Goal: Task Accomplishment & Management: Complete application form

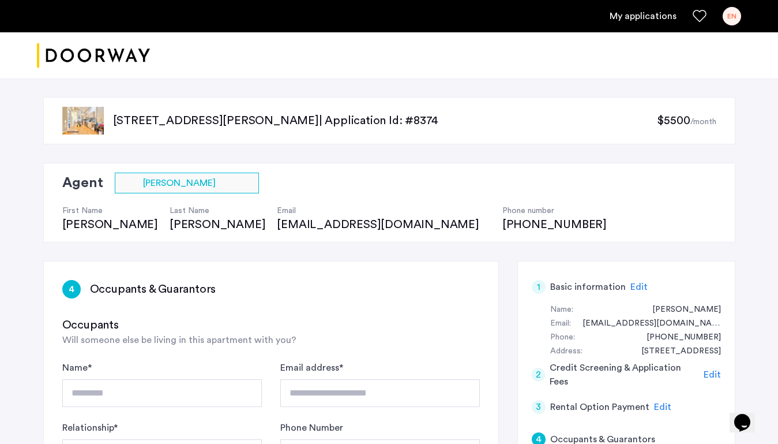
click at [223, 117] on p "1120 Hancock Street, Unit 3, Brooklyn, NY 11221 | Application Id: #8374" at bounding box center [385, 120] width 544 height 16
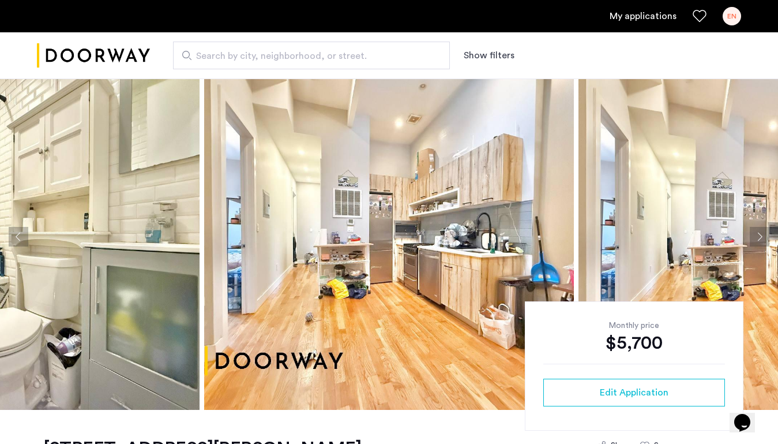
scroll to position [14, 0]
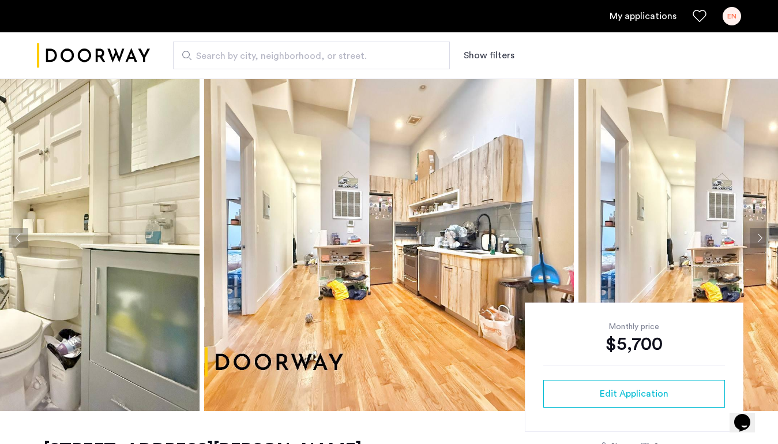
click at [757, 238] on button "Next apartment" at bounding box center [760, 238] width 20 height 20
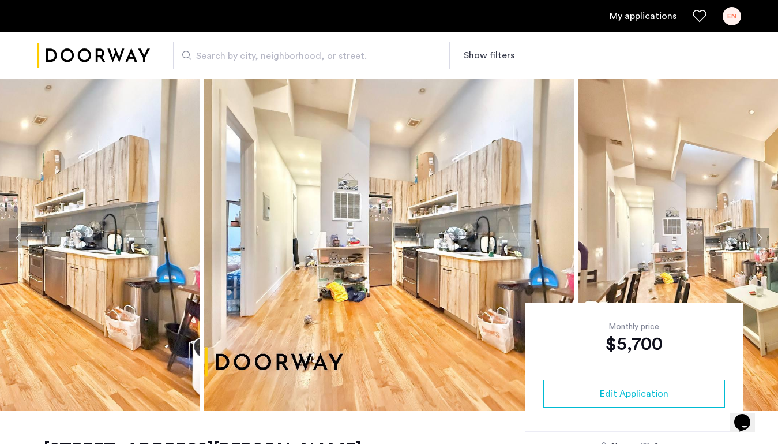
click at [757, 238] on button "Next apartment" at bounding box center [760, 238] width 20 height 20
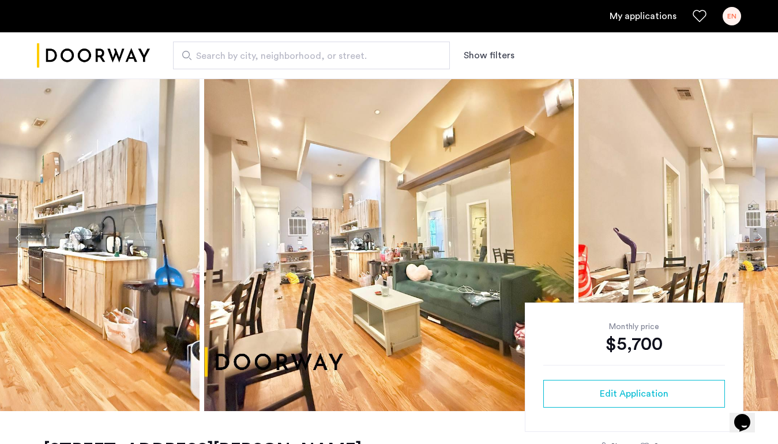
click at [757, 238] on button "Next apartment" at bounding box center [760, 238] width 20 height 20
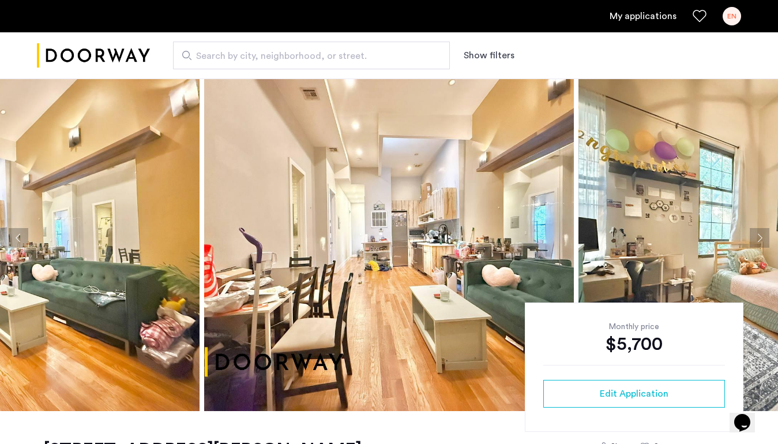
click at [757, 238] on button "Next apartment" at bounding box center [760, 238] width 20 height 20
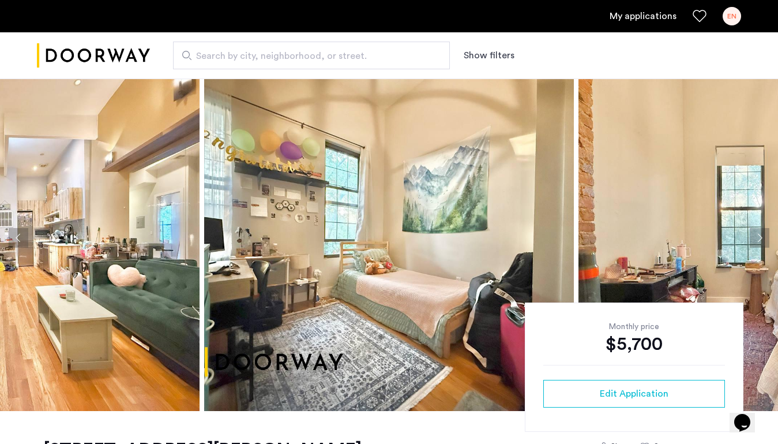
click at [757, 238] on button "Next apartment" at bounding box center [760, 238] width 20 height 20
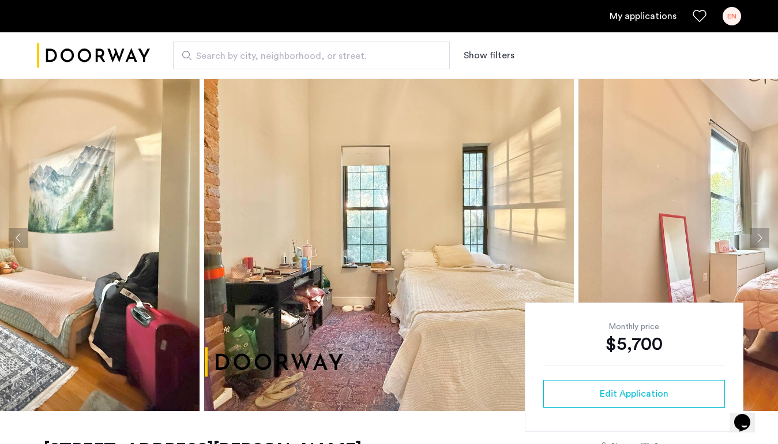
click at [757, 238] on button "Next apartment" at bounding box center [760, 238] width 20 height 20
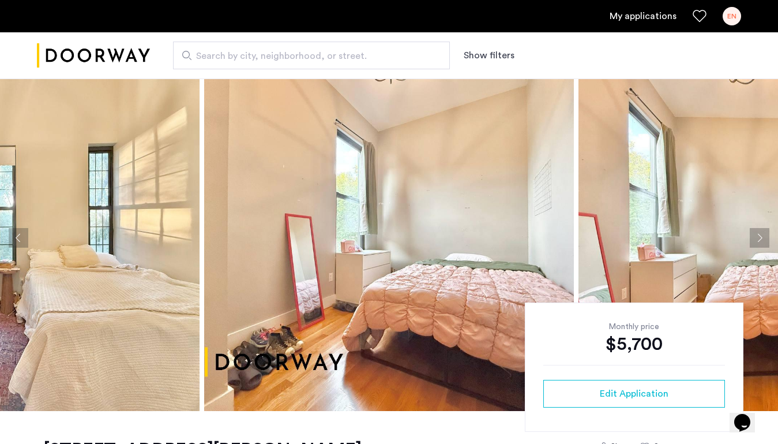
click at [757, 238] on button "Next apartment" at bounding box center [760, 238] width 20 height 20
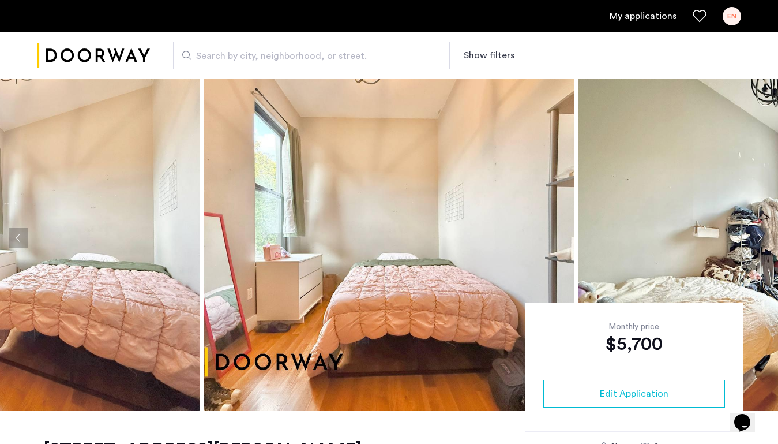
click at [757, 238] on button "Next apartment" at bounding box center [760, 238] width 20 height 20
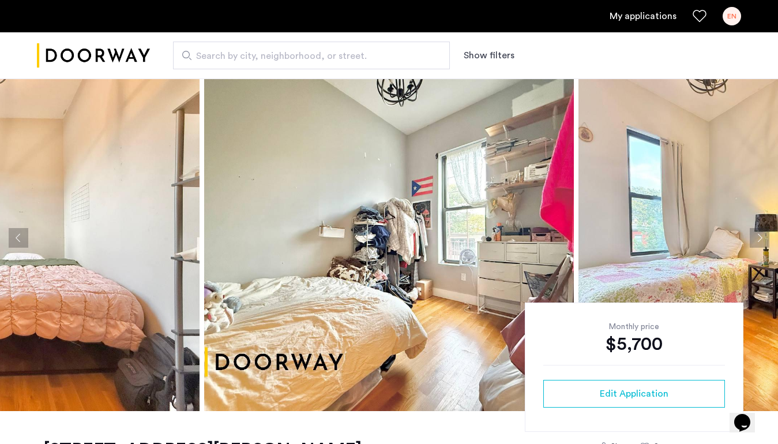
click at [757, 238] on button "Next apartment" at bounding box center [760, 238] width 20 height 20
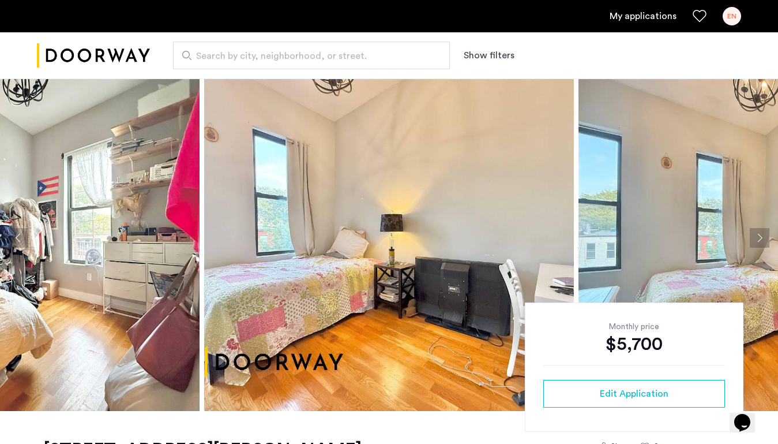
click at [757, 238] on button "Next apartment" at bounding box center [760, 238] width 20 height 20
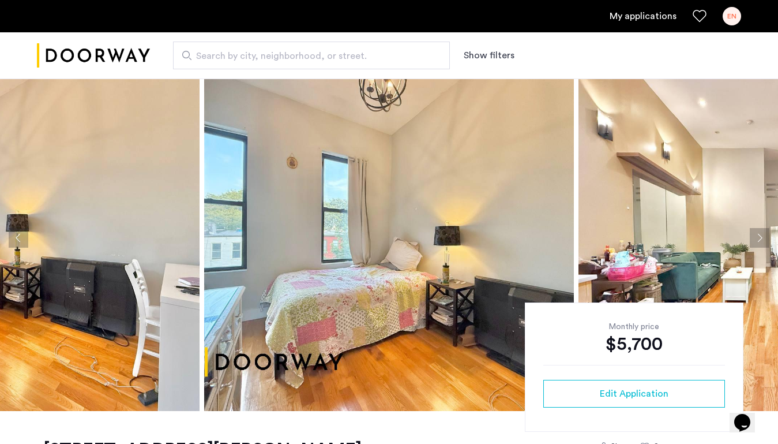
click at [757, 238] on button "Next apartment" at bounding box center [760, 238] width 20 height 20
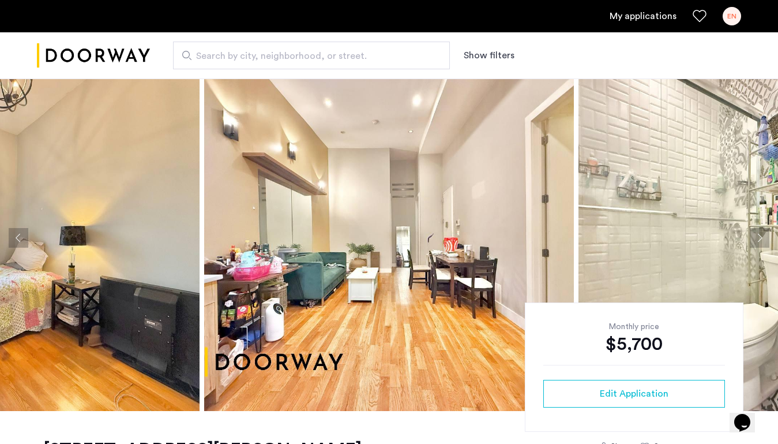
click at [757, 238] on button "Next apartment" at bounding box center [760, 238] width 20 height 20
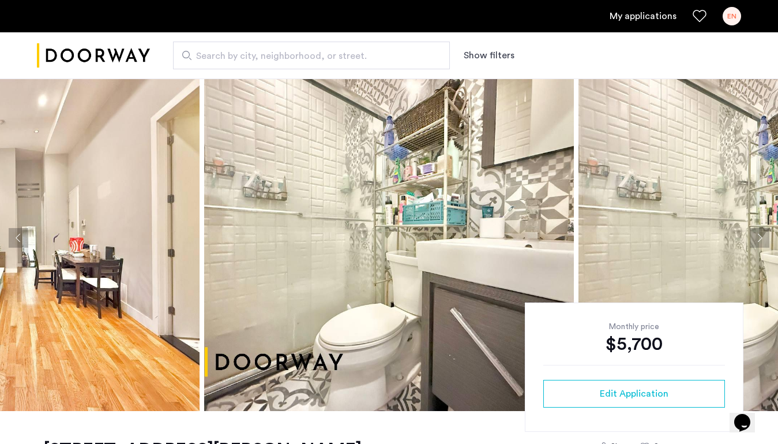
click at [757, 238] on button "Next apartment" at bounding box center [760, 238] width 20 height 20
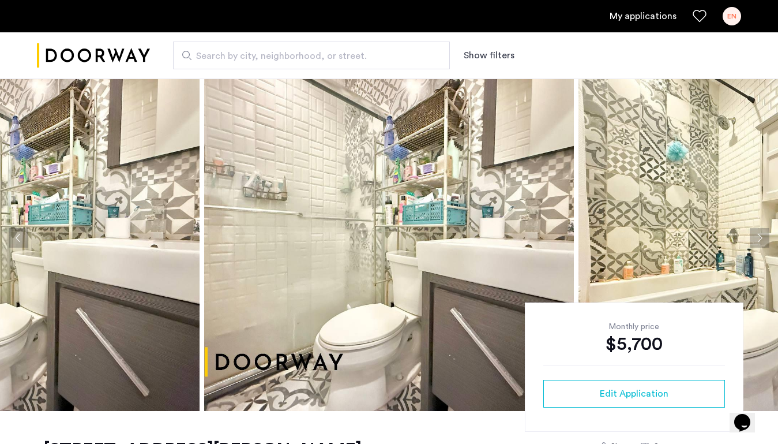
click at [757, 238] on button "Next apartment" at bounding box center [760, 238] width 20 height 20
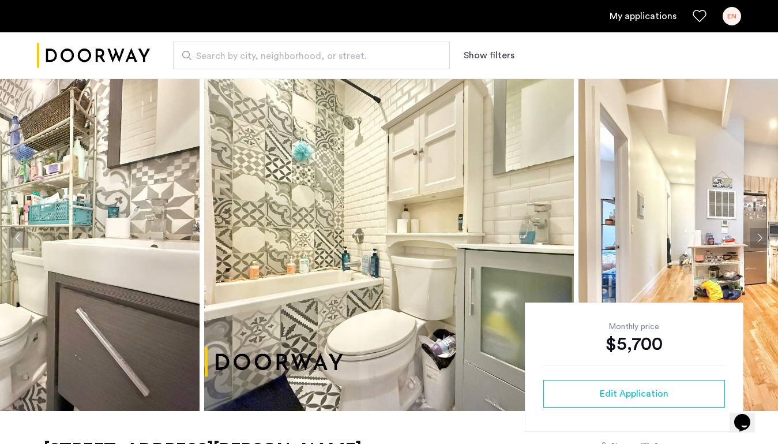
click at [757, 238] on button "Next apartment" at bounding box center [760, 238] width 20 height 20
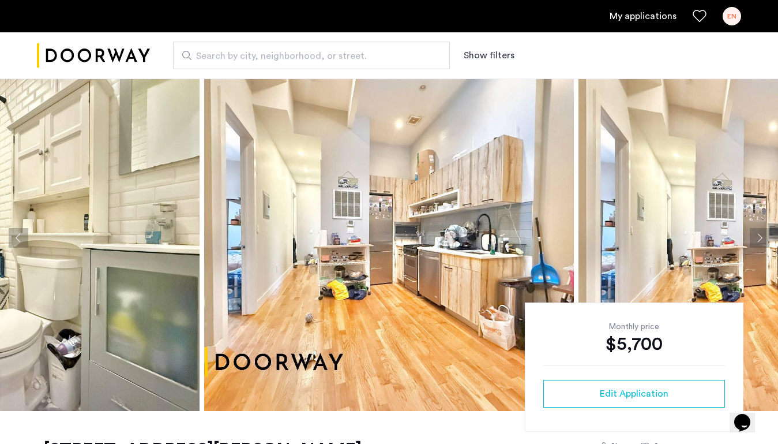
click at [757, 238] on button "Next apartment" at bounding box center [760, 238] width 20 height 20
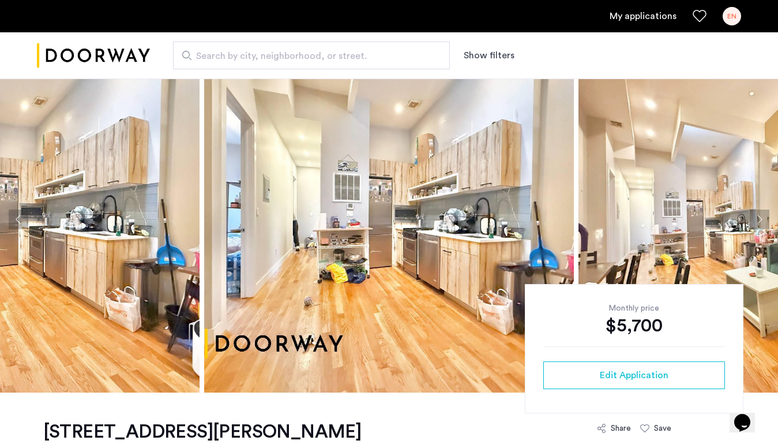
scroll to position [26, 0]
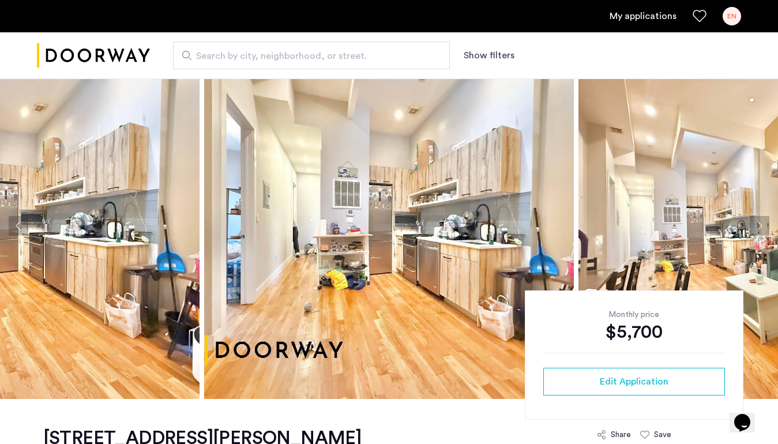
click at [763, 230] on button "Next apartment" at bounding box center [760, 226] width 20 height 20
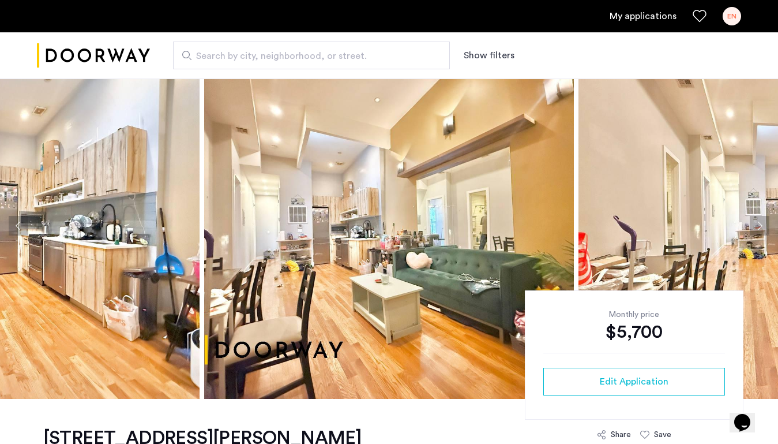
click at [763, 230] on button "Next apartment" at bounding box center [760, 226] width 20 height 20
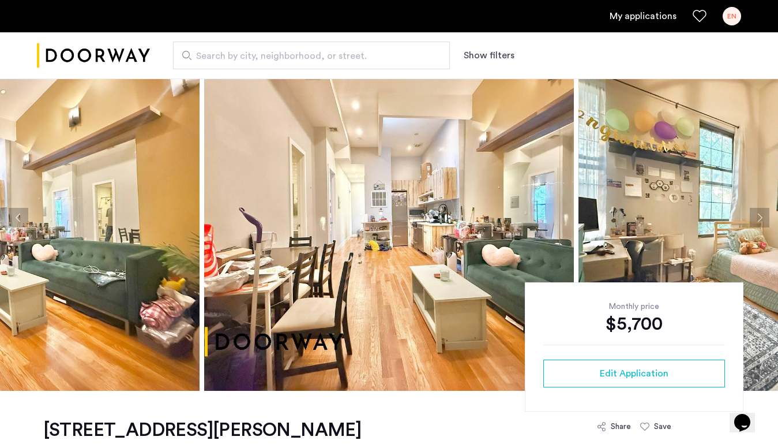
scroll to position [0, 0]
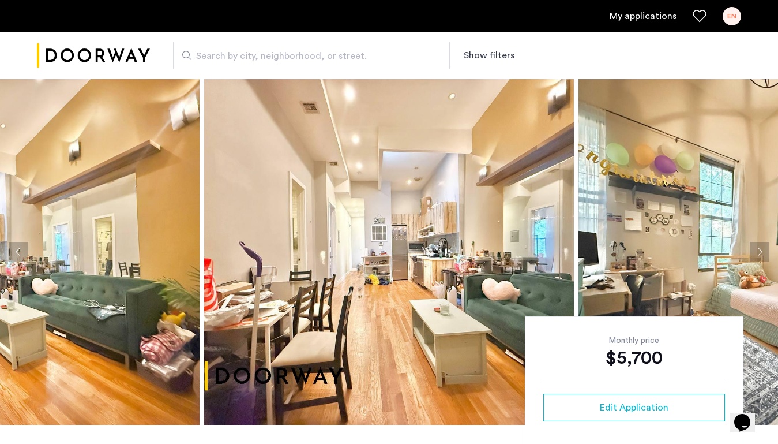
click at [756, 254] on button "Next apartment" at bounding box center [760, 252] width 20 height 20
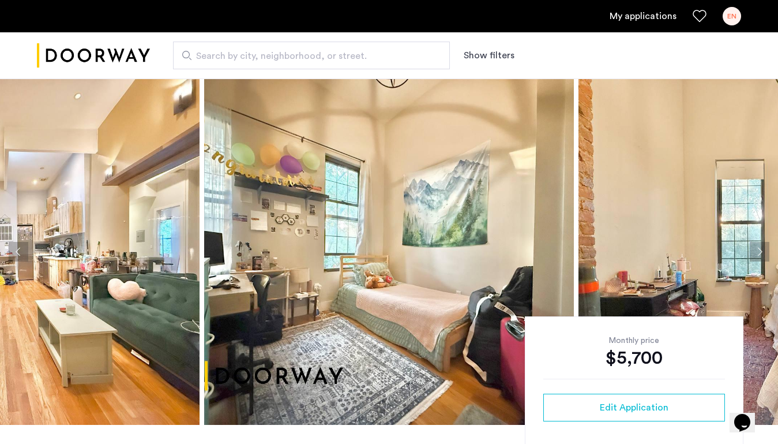
click at [756, 254] on button "Next apartment" at bounding box center [760, 252] width 20 height 20
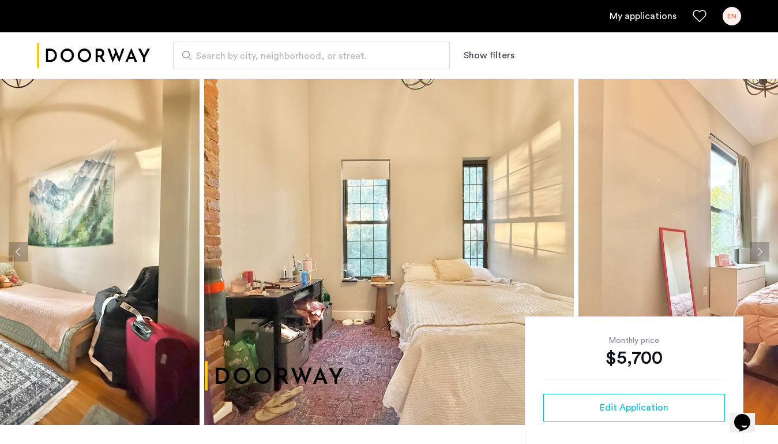
click at [756, 254] on button "Next apartment" at bounding box center [760, 252] width 20 height 20
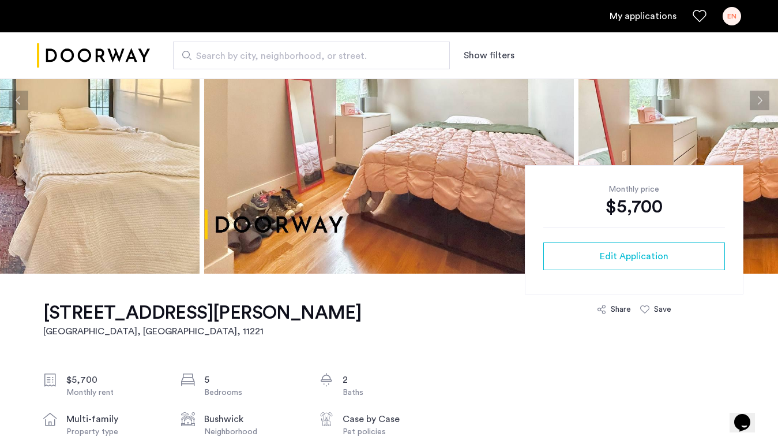
scroll to position [152, 0]
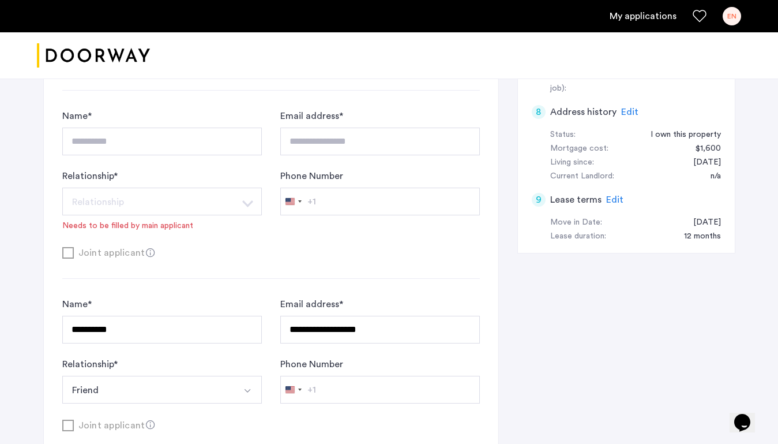
click at [108, 61] on img "Cazamio logo" at bounding box center [93, 55] width 113 height 43
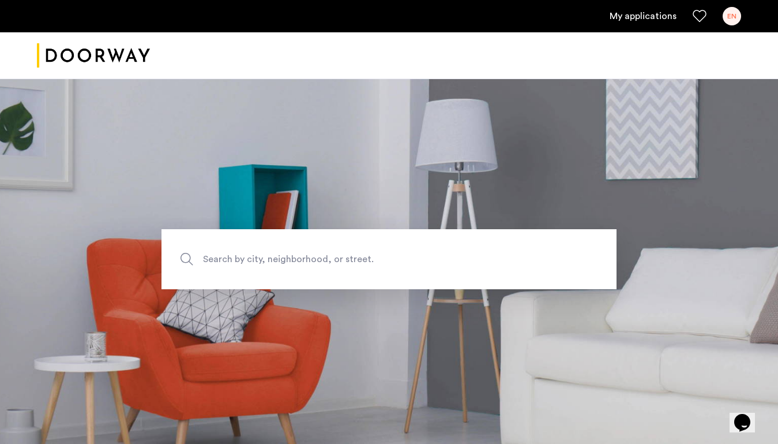
click at [636, 13] on link "My applications" at bounding box center [643, 16] width 67 height 14
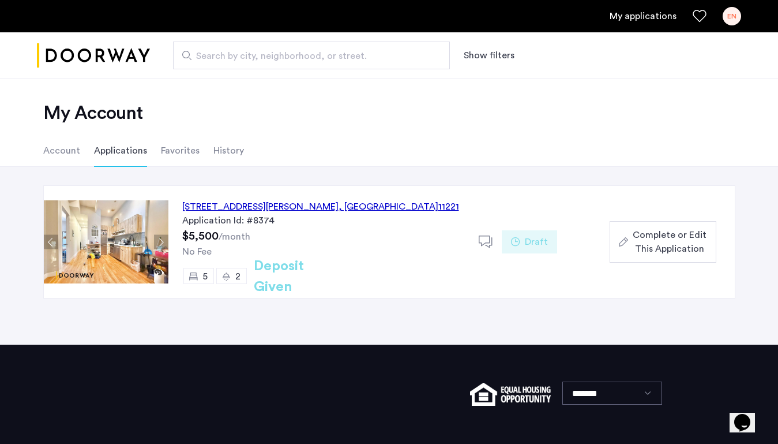
click at [340, 228] on div "[STREET_ADDRESS][PERSON_NAME] Application Id: #8374 $5,500 /month No Fee 5 2 De…" at bounding box center [323, 242] width 310 height 112
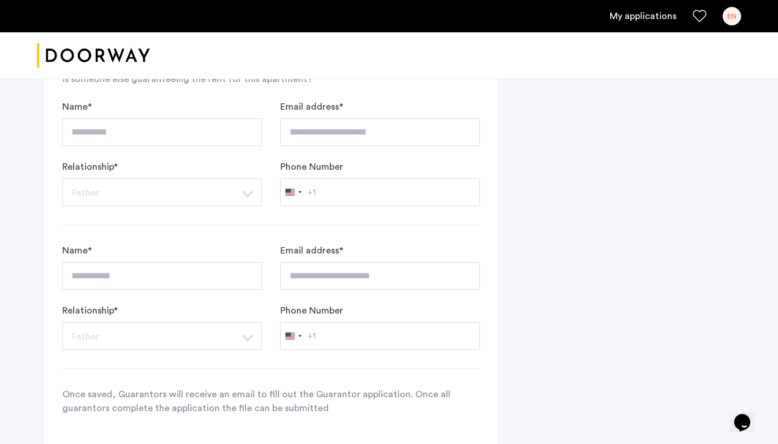
scroll to position [1230, 0]
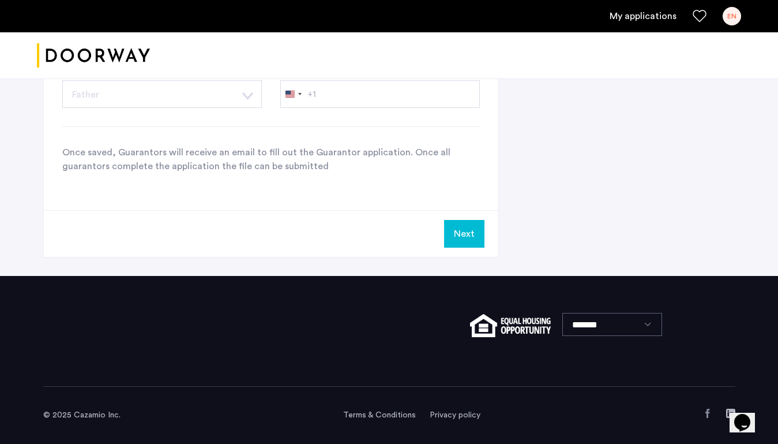
click at [465, 221] on button "Next" at bounding box center [464, 234] width 40 height 28
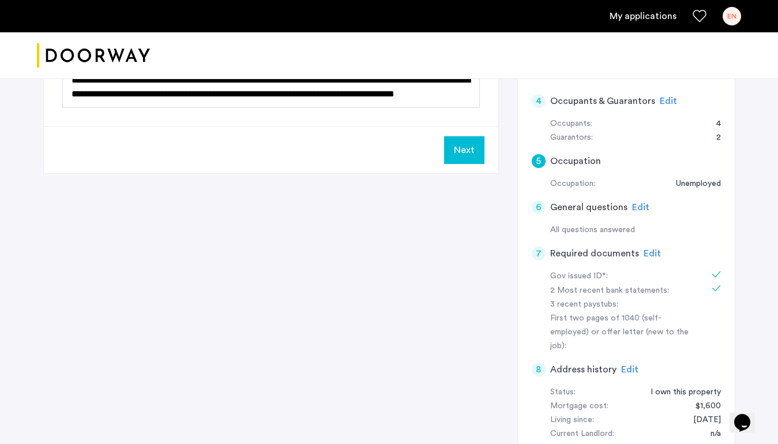
scroll to position [330, 0]
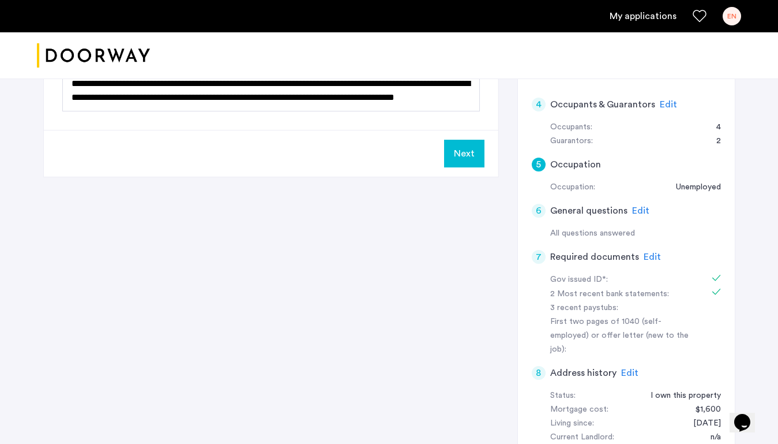
click at [476, 151] on button "Next" at bounding box center [464, 154] width 40 height 28
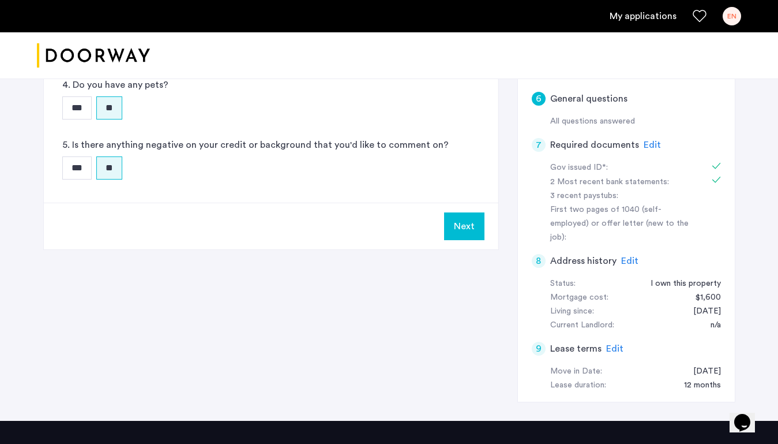
scroll to position [571, 0]
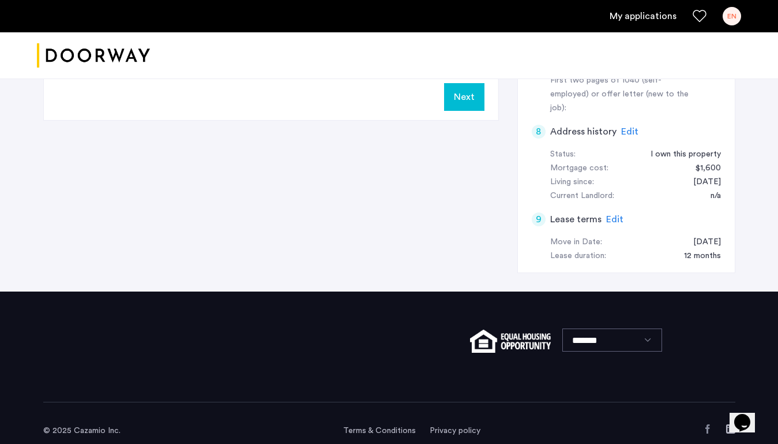
click at [472, 104] on button "Next" at bounding box center [464, 97] width 40 height 28
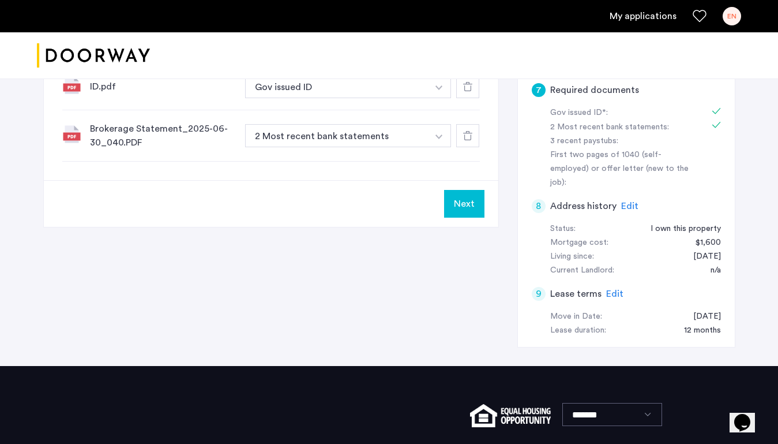
scroll to position [508, 0]
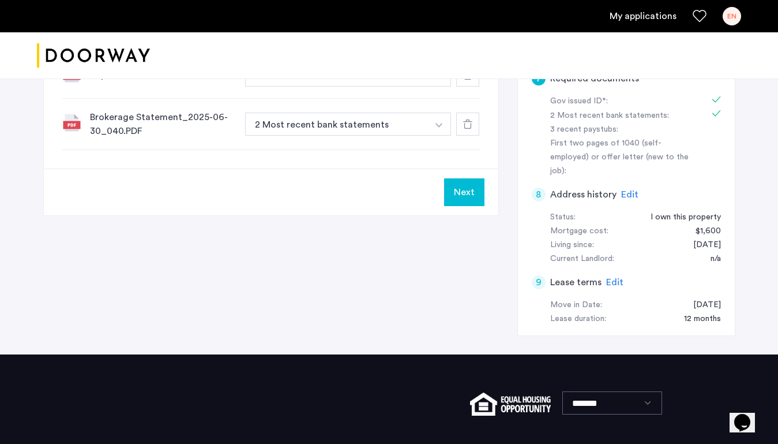
click at [469, 194] on button "Next" at bounding box center [464, 192] width 40 height 28
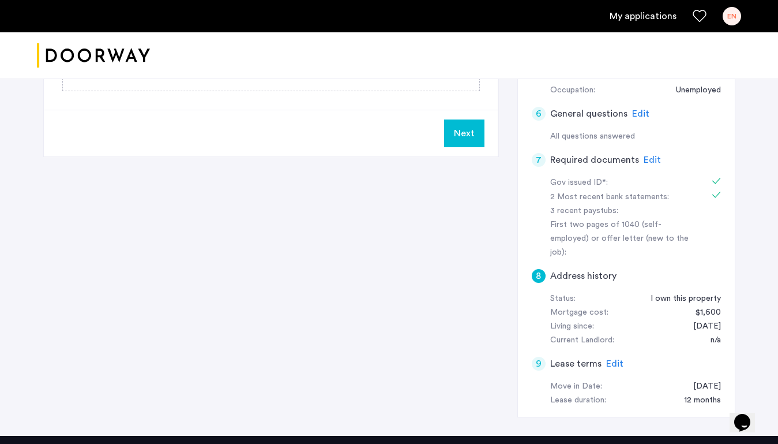
scroll to position [427, 0]
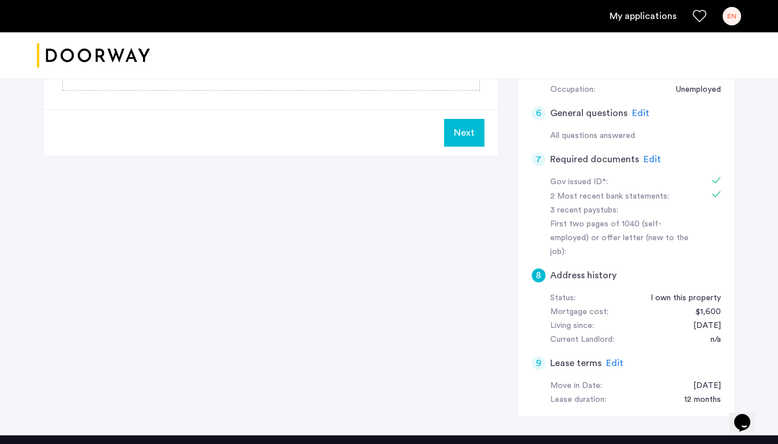
click at [464, 147] on div "Next" at bounding box center [271, 132] width 454 height 47
click at [464, 139] on span "Next" at bounding box center [464, 133] width 21 height 14
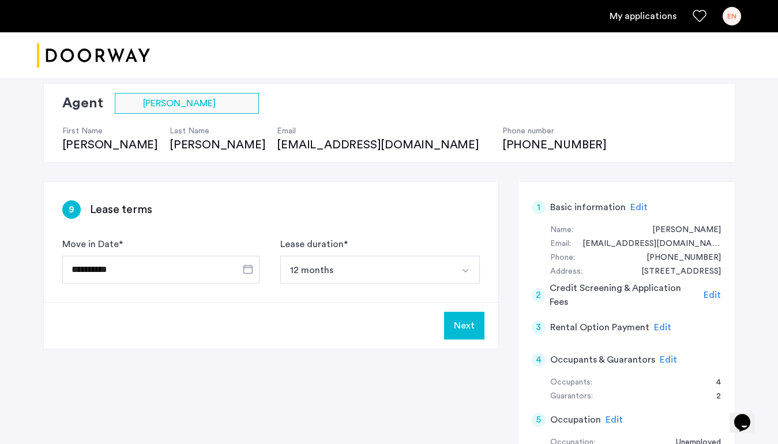
scroll to position [149, 0]
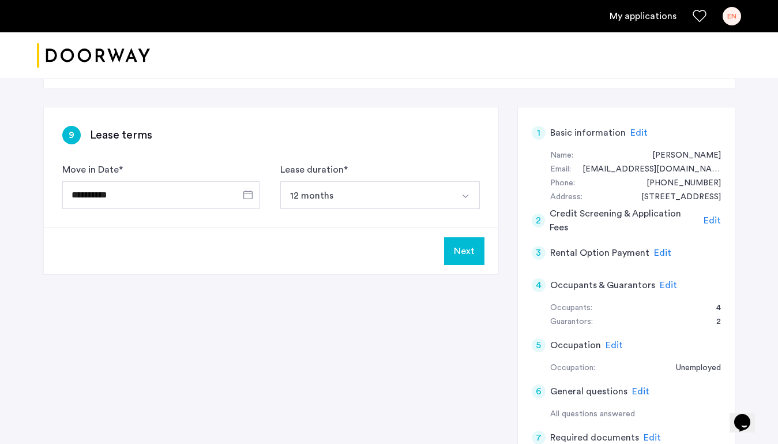
click at [457, 249] on button "Next" at bounding box center [464, 251] width 40 height 28
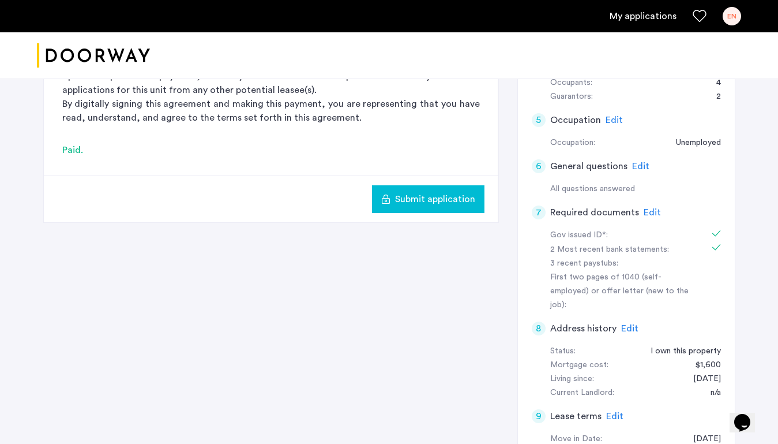
scroll to position [381, 0]
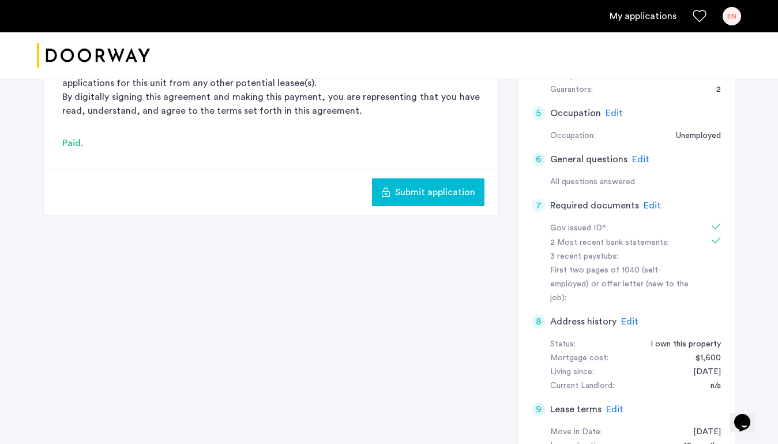
click at [444, 189] on span "Submit application" at bounding box center [435, 192] width 80 height 14
